Goal: Information Seeking & Learning: Check status

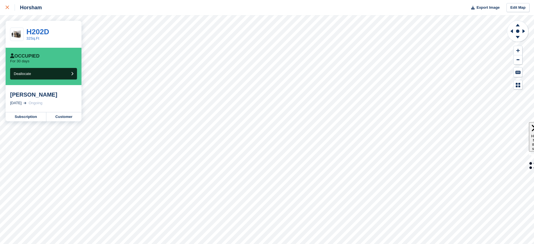
click at [9, 8] on div at bounding box center [10, 7] width 9 height 7
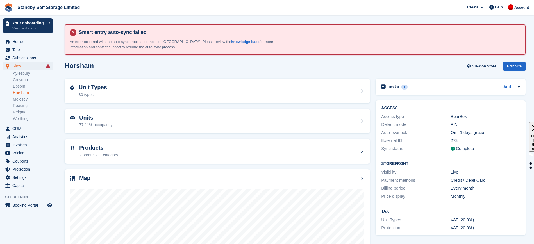
click at [22, 93] on link "Horsham" at bounding box center [33, 92] width 40 height 5
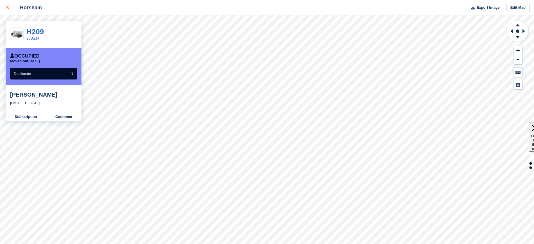
click at [8, 6] on icon at bounding box center [7, 7] width 3 height 3
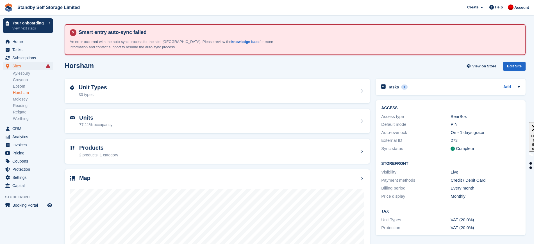
click at [30, 93] on link "Horsham" at bounding box center [33, 92] width 40 height 5
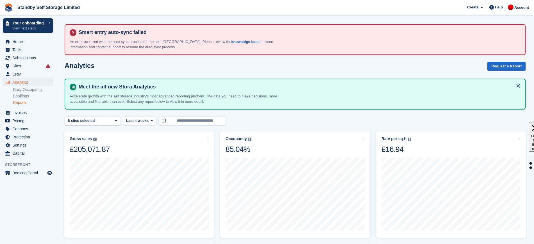
click at [24, 101] on link "Reports" at bounding box center [33, 102] width 40 height 5
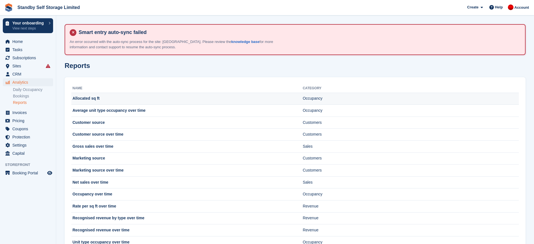
click at [100, 97] on td "Allocated sq ft" at bounding box center [187, 99] width 232 height 12
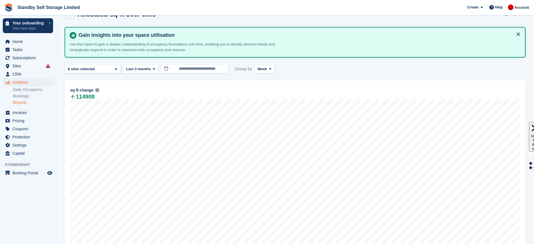
scroll to position [53, 0]
click at [262, 66] on span "Week" at bounding box center [263, 69] width 10 height 6
click at [264, 98] on link "Month" at bounding box center [281, 102] width 49 height 10
click at [117, 70] on icon at bounding box center [116, 69] width 2 height 4
click at [109, 82] on button "Clear" at bounding box center [105, 83] width 17 height 9
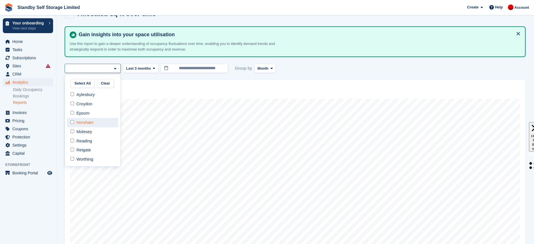
click at [81, 123] on div "Horsham" at bounding box center [92, 122] width 51 height 9
select select "****"
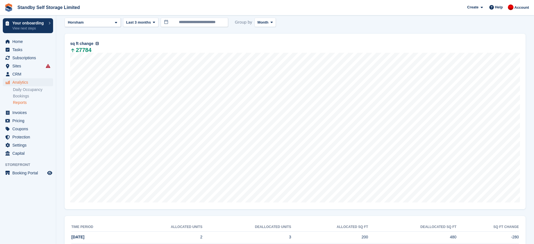
scroll to position [137, 0]
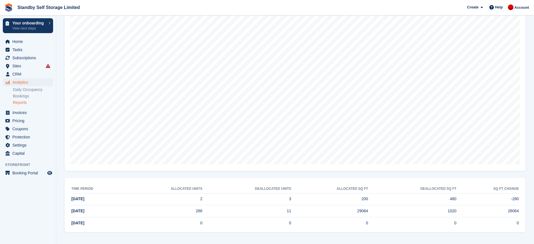
click at [22, 102] on link "Reports" at bounding box center [33, 102] width 40 height 5
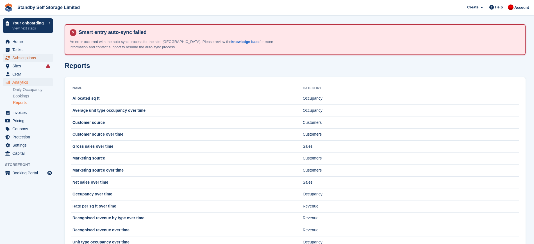
click at [22, 58] on span "Subscriptions" at bounding box center [29, 58] width 34 height 8
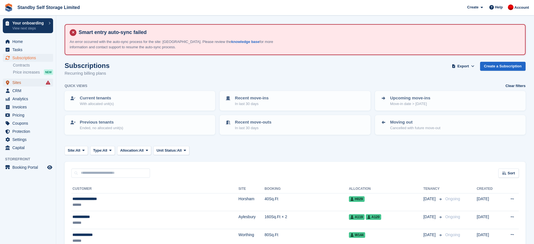
click at [25, 80] on span "Sites" at bounding box center [29, 83] width 34 height 8
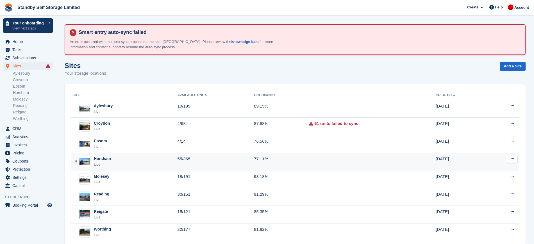
click at [199, 164] on td "55/365" at bounding box center [216, 162] width 76 height 18
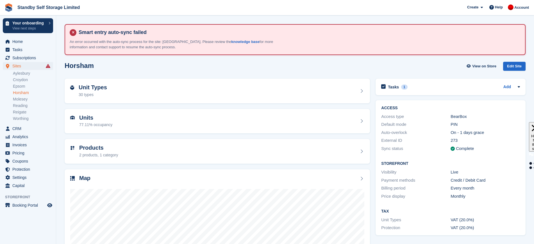
scroll to position [63, 0]
